Goal: Transaction & Acquisition: Purchase product/service

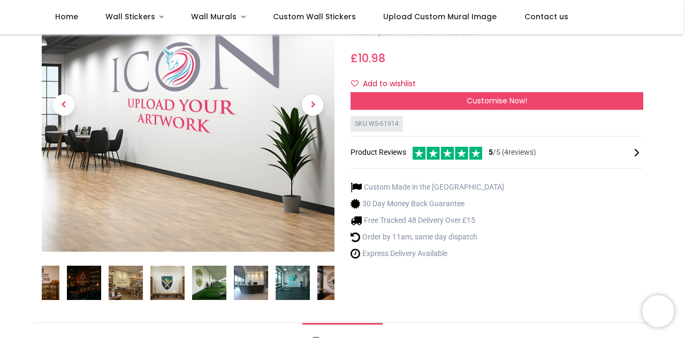
scroll to position [107, 0]
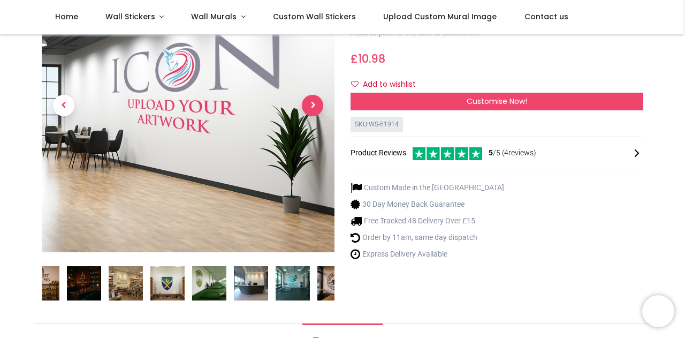
click at [315, 112] on span "Next" at bounding box center [312, 105] width 21 height 21
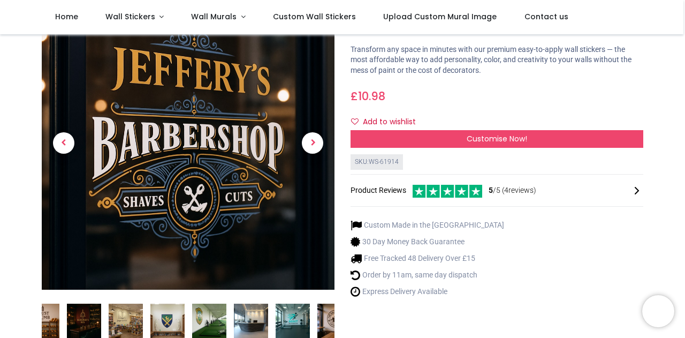
scroll to position [0, 0]
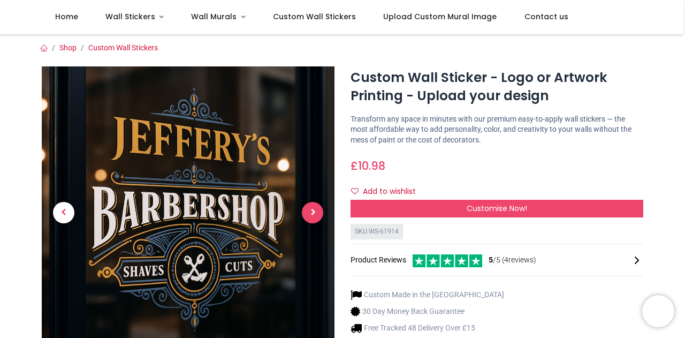
click at [315, 209] on span "Next" at bounding box center [312, 212] width 21 height 21
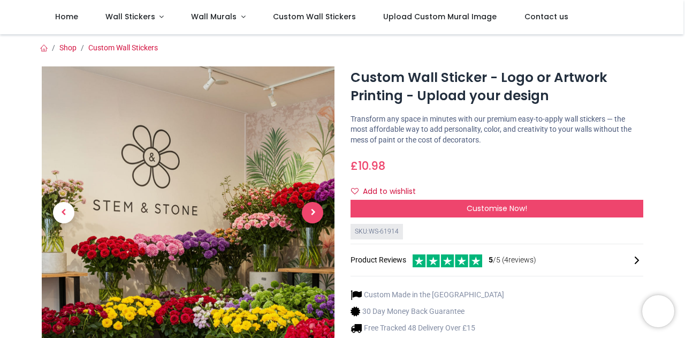
click at [315, 209] on span "Next" at bounding box center [312, 212] width 21 height 21
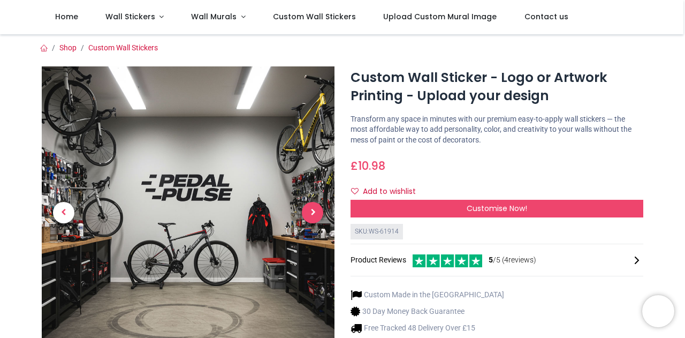
click at [315, 209] on span "Next" at bounding box center [312, 212] width 21 height 21
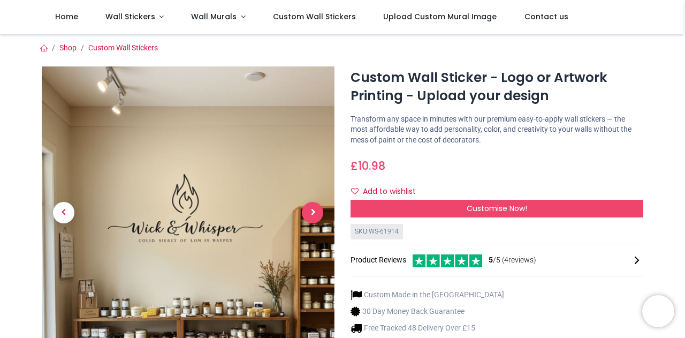
click at [315, 209] on span "Next" at bounding box center [312, 212] width 21 height 21
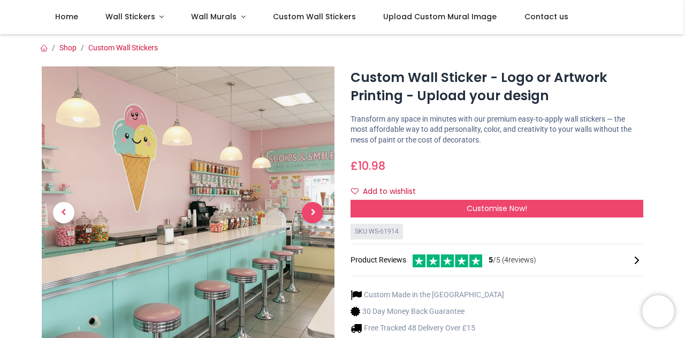
click at [315, 209] on span "Next" at bounding box center [312, 212] width 21 height 21
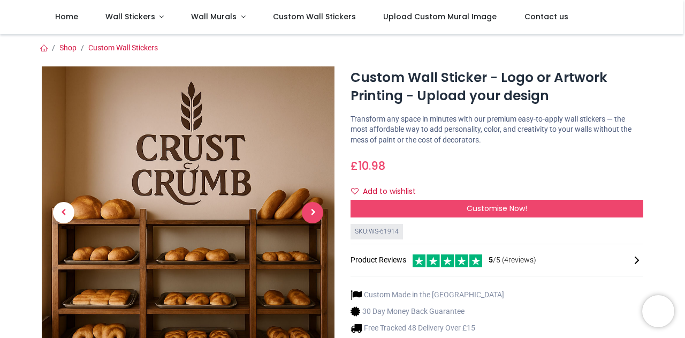
click at [315, 209] on span "Next" at bounding box center [312, 212] width 21 height 21
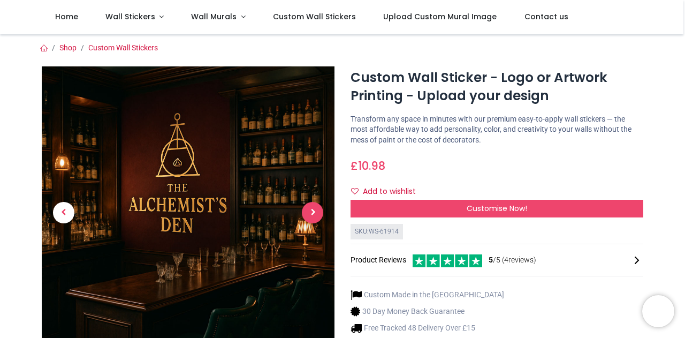
click at [315, 209] on span "Next" at bounding box center [312, 212] width 21 height 21
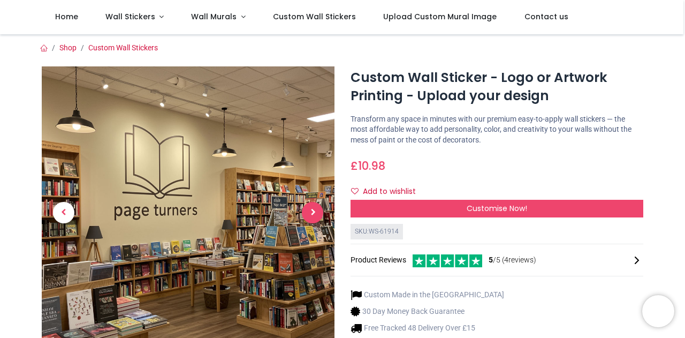
click at [315, 209] on span "Next" at bounding box center [312, 212] width 21 height 21
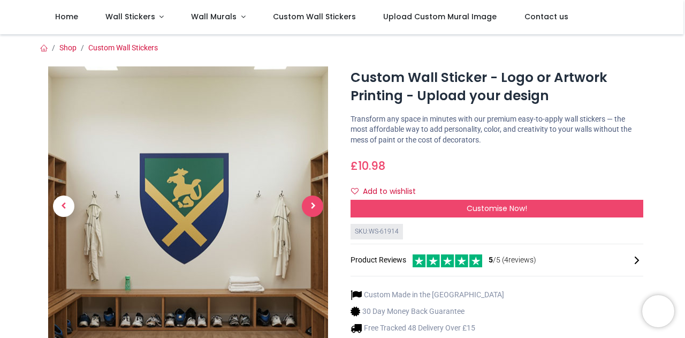
click at [315, 209] on span "Next" at bounding box center [312, 205] width 21 height 21
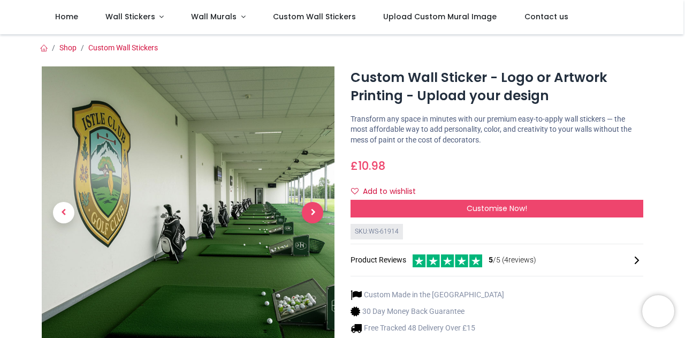
click at [315, 209] on span "Next" at bounding box center [312, 212] width 21 height 21
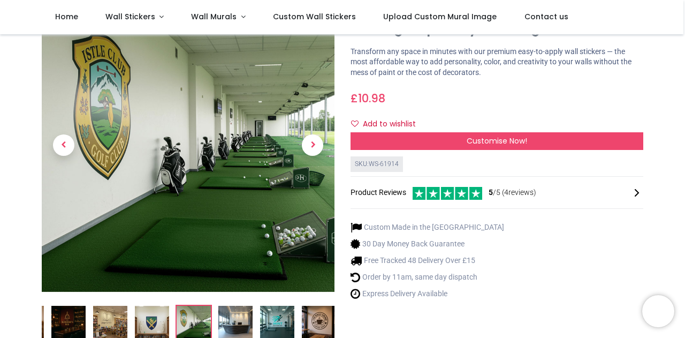
scroll to position [54, 0]
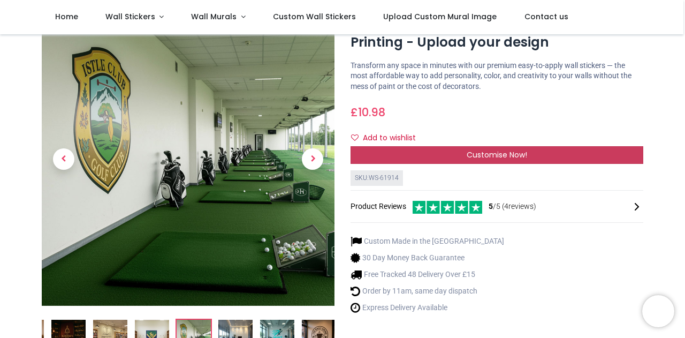
click at [434, 157] on div "Customise Now!" at bounding box center [497, 155] width 293 height 18
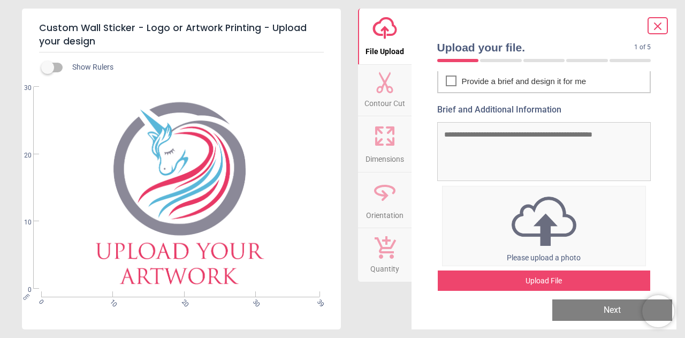
click at [532, 268] on div "0% Please upload a photo Upload File" at bounding box center [544, 236] width 214 height 111
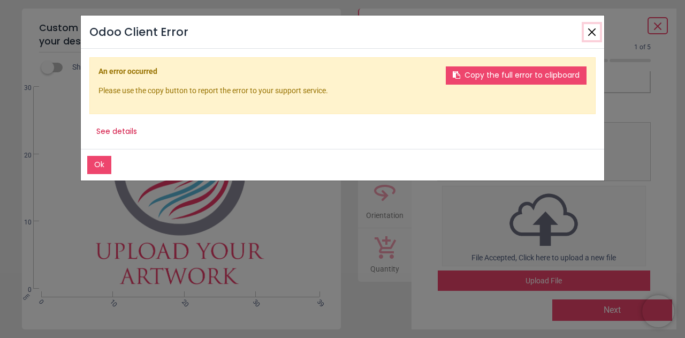
click at [589, 33] on button "Close" at bounding box center [592, 32] width 16 height 16
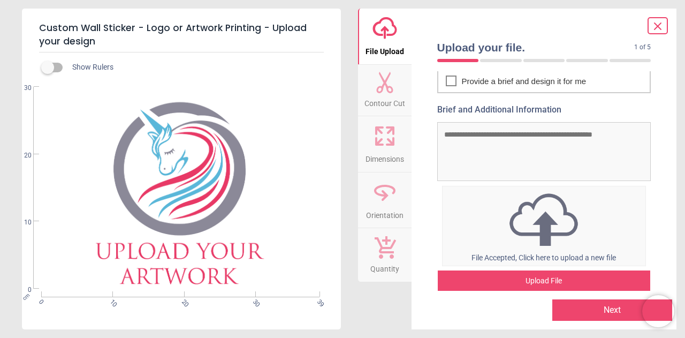
click at [532, 275] on div "Upload File" at bounding box center [544, 280] width 213 height 21
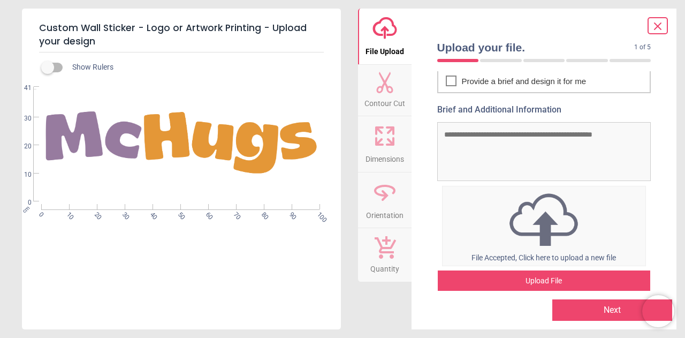
click at [562, 310] on button "Next" at bounding box center [612, 309] width 120 height 21
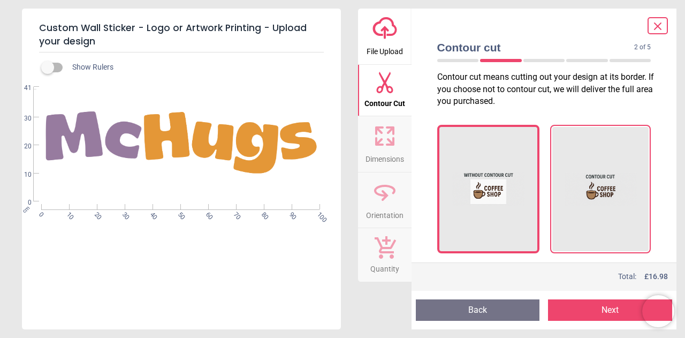
click at [579, 245] on div at bounding box center [600, 189] width 101 height 128
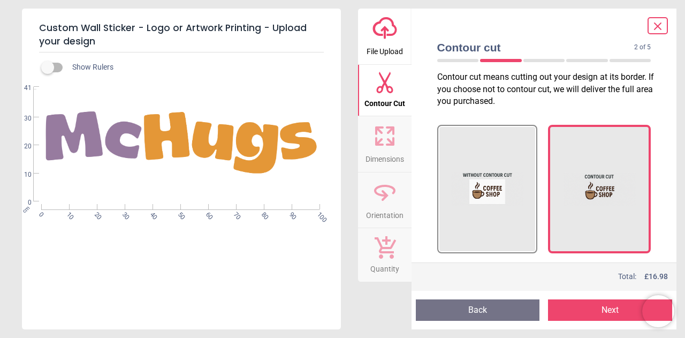
click at [588, 319] on button "Next" at bounding box center [610, 309] width 124 height 21
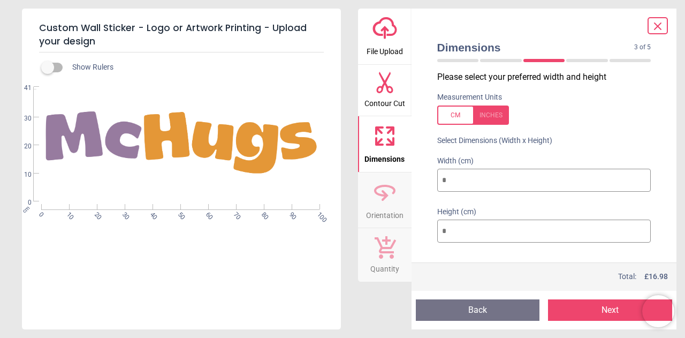
drag, startPoint x: 444, startPoint y: 181, endPoint x: 424, endPoint y: 183, distance: 20.4
click at [424, 183] on div "Dimensions 3 of 5 3 of 6 Please select your preferred width and height Measurem…" at bounding box center [545, 169] width 266 height 321
type input "***"
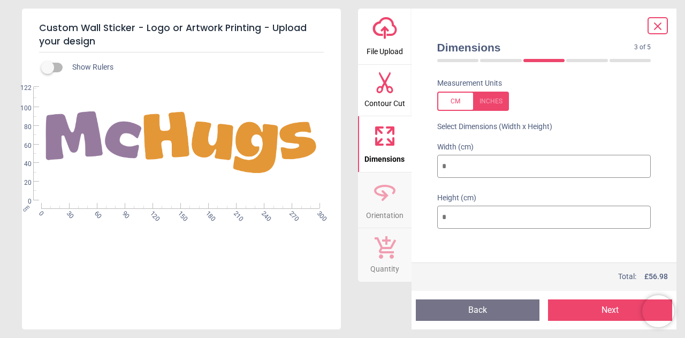
drag, startPoint x: 571, startPoint y: 1, endPoint x: 638, endPoint y: 175, distance: 186.9
click at [638, 175] on input "***" at bounding box center [544, 167] width 214 height 24
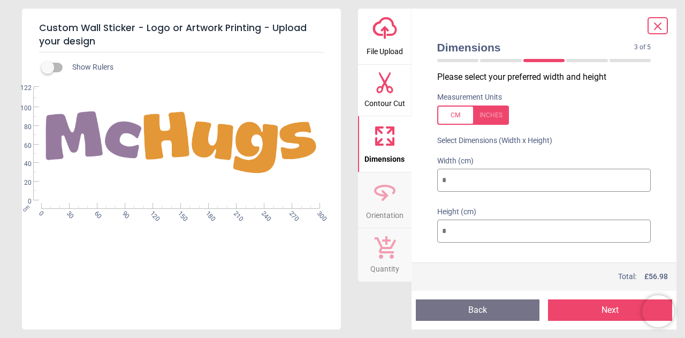
type input "***"
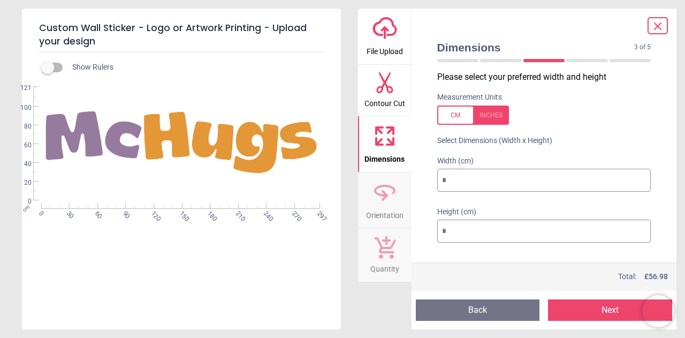
type input "***"
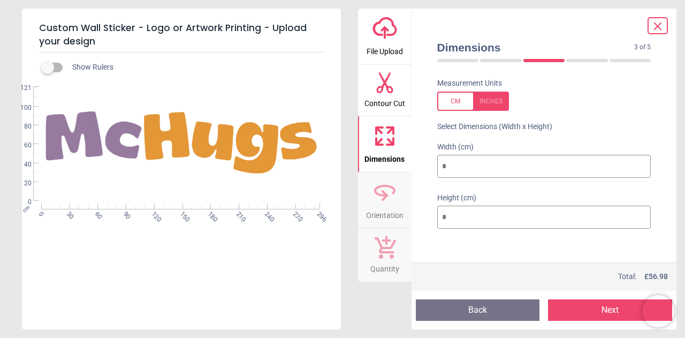
type input "***"
